Goal: Task Accomplishment & Management: Manage account settings

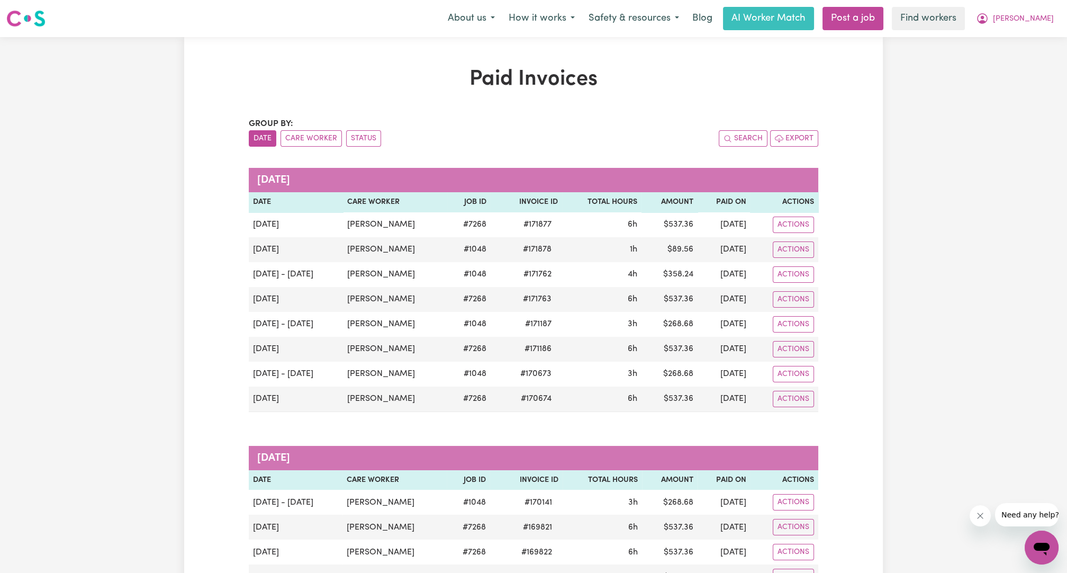
click at [1029, 23] on span "[PERSON_NAME]" at bounding box center [1023, 19] width 61 height 12
click at [1008, 44] on link "My Dashboard" at bounding box center [1018, 41] width 84 height 20
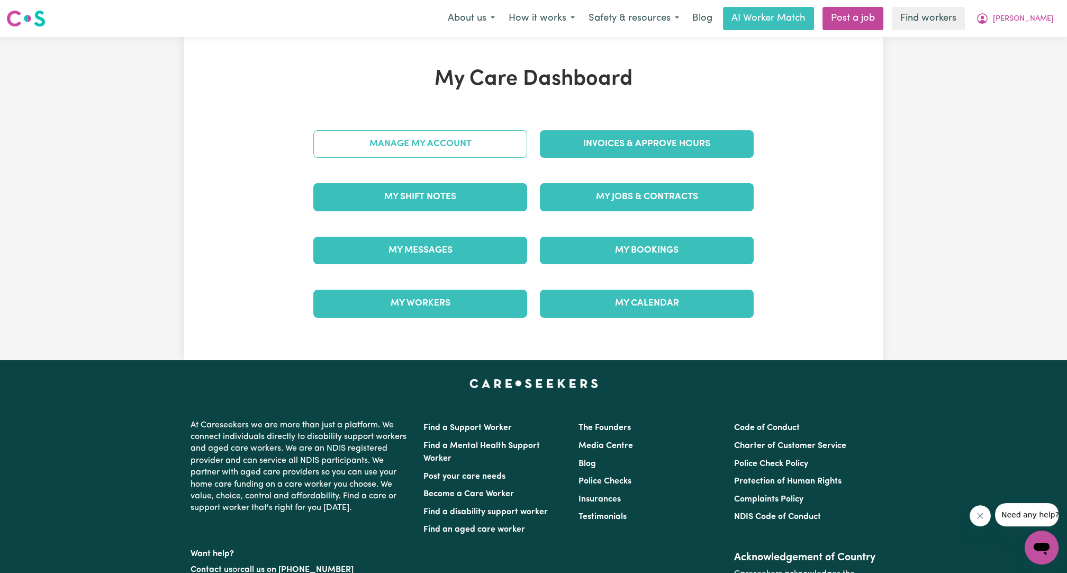
click at [483, 135] on link "Manage My Account" at bounding box center [420, 144] width 214 height 28
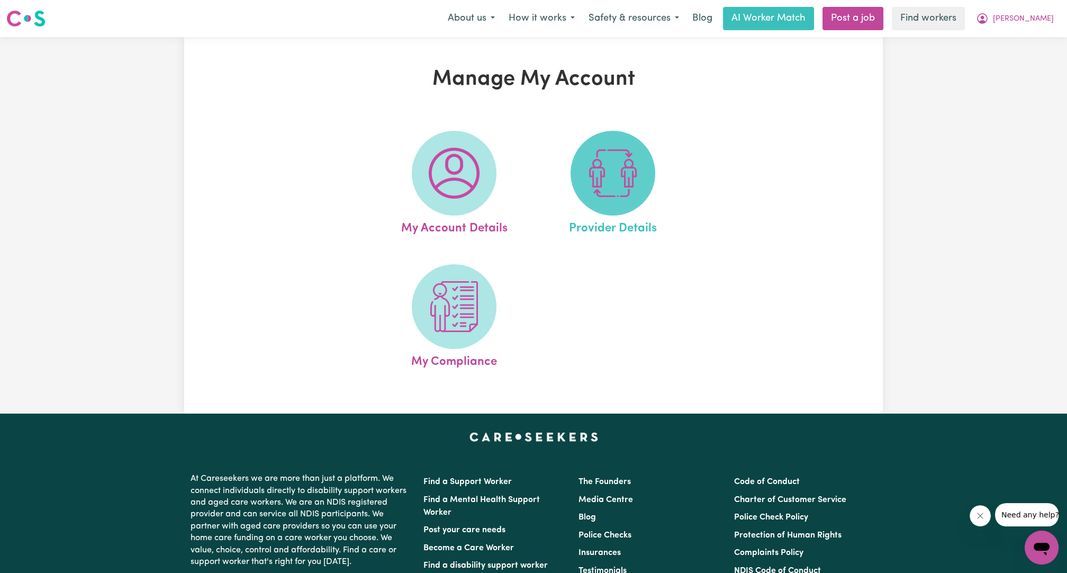
click at [579, 190] on span at bounding box center [612, 173] width 85 height 85
select select "NDIS_FUNDING_PLAN_MANAGED"
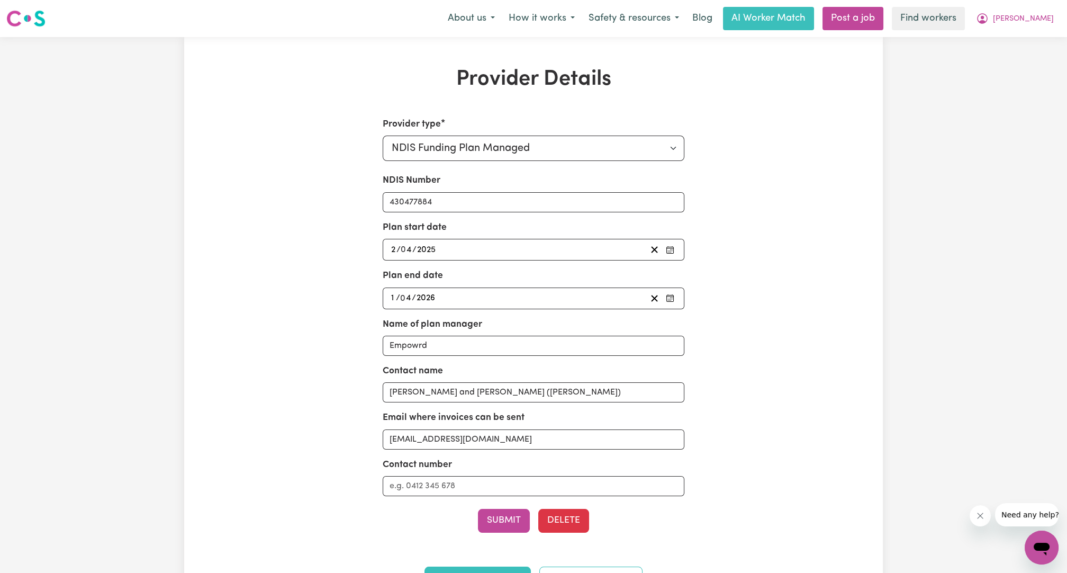
click at [895, 117] on div "Provider Details Provider type Select your provider type... Privately Aged Care…" at bounding box center [533, 334] width 1067 height 595
click at [1032, 25] on button "[PERSON_NAME]" at bounding box center [1015, 18] width 92 height 22
click at [1019, 53] on link "Logout" at bounding box center [1018, 61] width 84 height 20
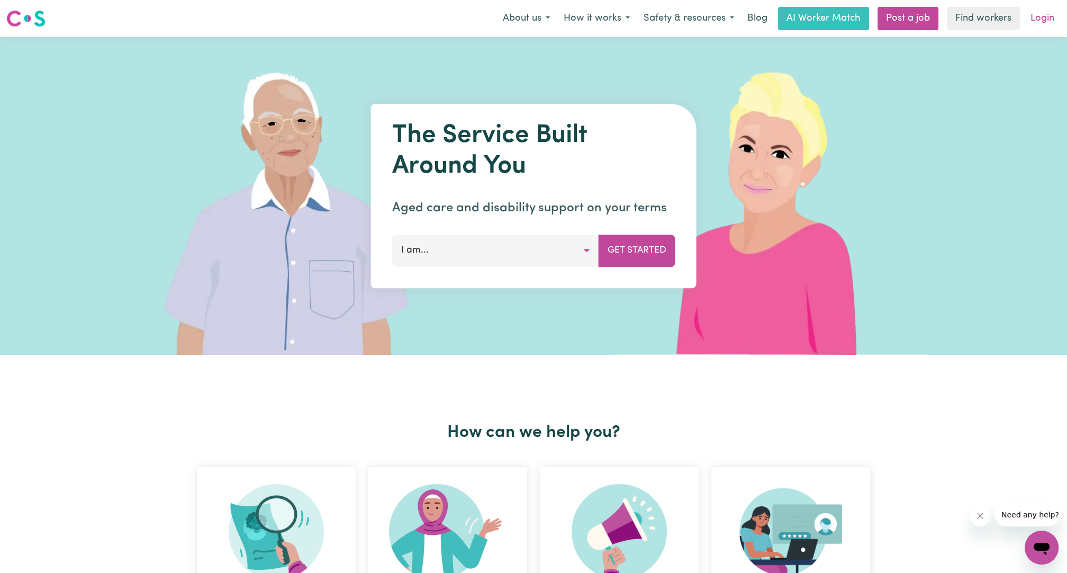
click at [1035, 20] on link "Login" at bounding box center [1042, 18] width 37 height 23
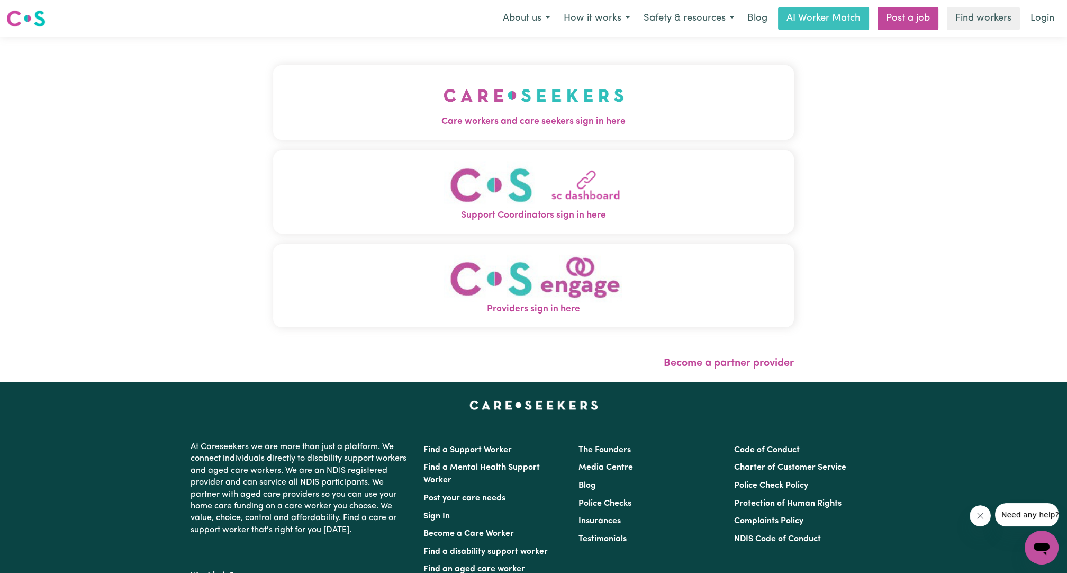
click at [605, 101] on img "Care workers and care seekers sign in here" at bounding box center [533, 95] width 180 height 39
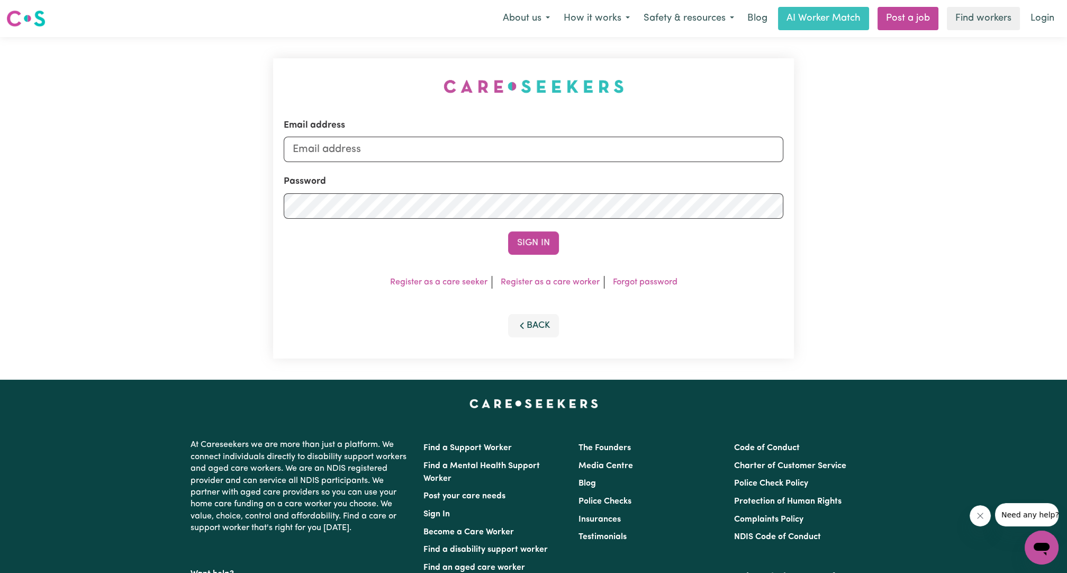
click at [552, 135] on div "Email address" at bounding box center [534, 140] width 500 height 43
click at [504, 161] on input "Email address" at bounding box center [534, 149] width 500 height 25
click at [352, 154] on input "[EMAIL_ADDRESS][PERSON_NAME][DOMAIN_NAME]" at bounding box center [534, 149] width 500 height 25
click at [342, 152] on input "[EMAIL_ADDRESS][PERSON_NAME][DOMAIN_NAME]" at bounding box center [534, 149] width 500 height 25
drag, startPoint x: 349, startPoint y: 150, endPoint x: 609, endPoint y: 150, distance: 260.3
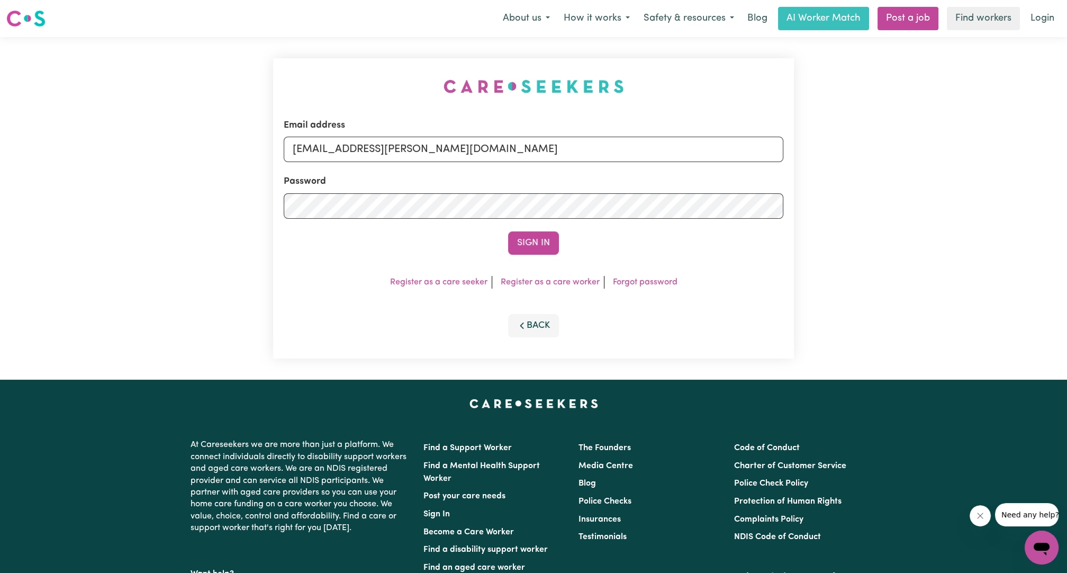
click at [605, 151] on input "[EMAIL_ADDRESS][PERSON_NAME][DOMAIN_NAME]" at bounding box center [534, 149] width 500 height 25
type input "[EMAIL_ADDRESS][DOMAIN_NAME]"
click at [524, 252] on button "Sign In" at bounding box center [533, 242] width 51 height 23
